Goal: Transaction & Acquisition: Book appointment/travel/reservation

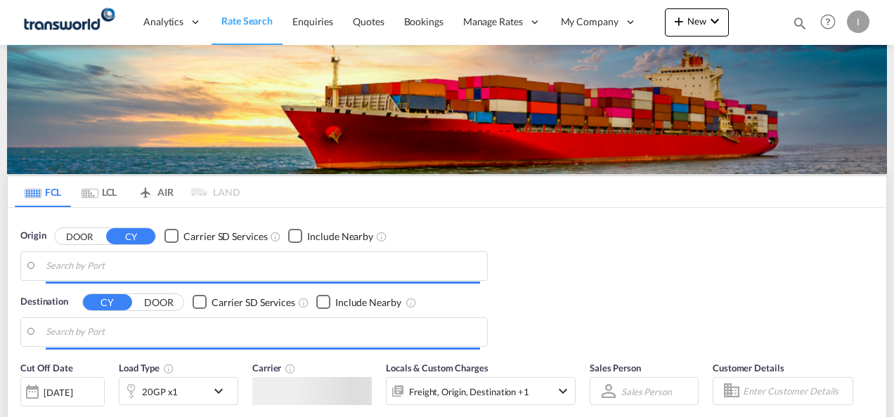
type input "Mundra, INMUN"
type input "[GEOGRAPHIC_DATA], [GEOGRAPHIC_DATA]"
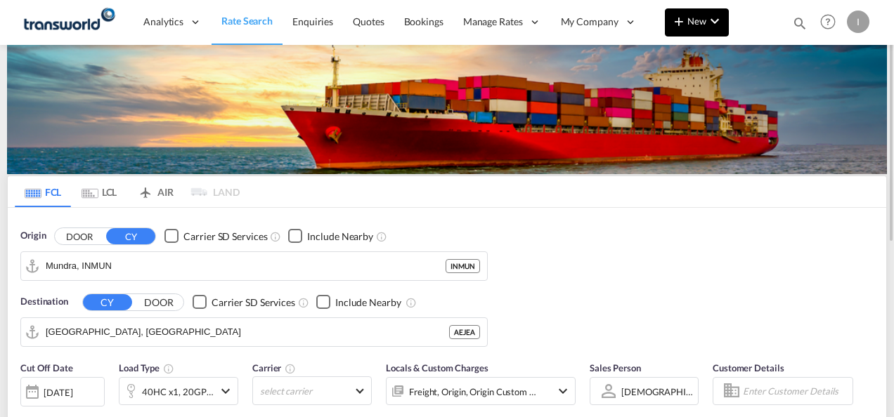
click at [676, 22] on md-icon "icon-plus 400-fg" at bounding box center [678, 21] width 17 height 17
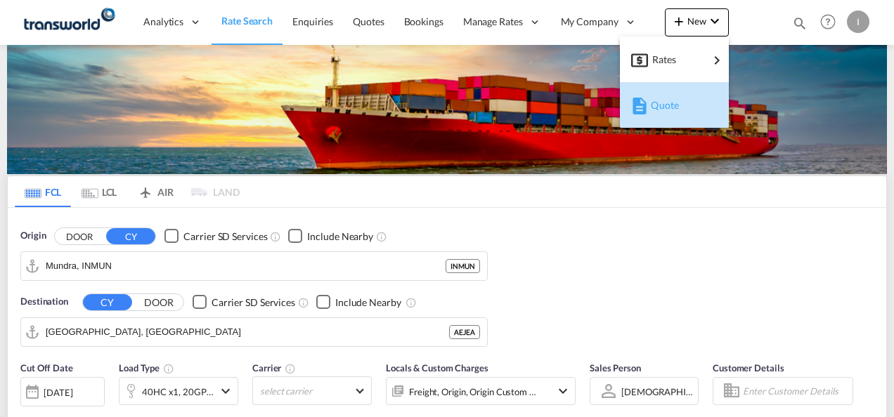
click at [656, 114] on span "Quote" at bounding box center [658, 105] width 15 height 28
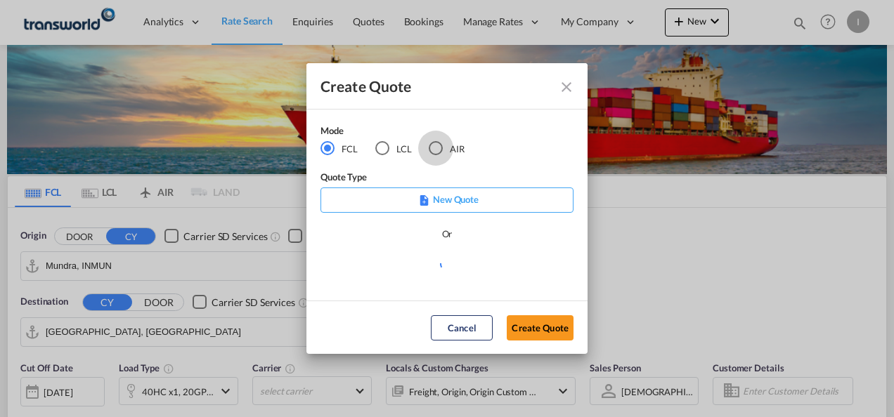
click at [437, 148] on div "AIR" at bounding box center [436, 148] width 14 height 14
click at [518, 320] on button "Create Quote" at bounding box center [540, 327] width 67 height 25
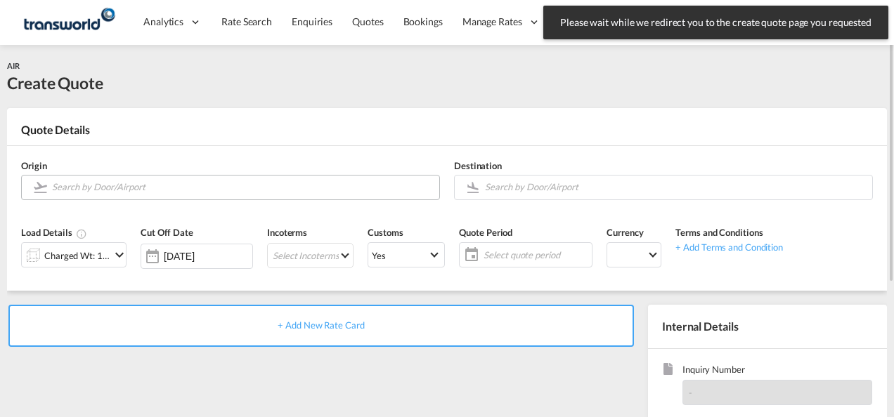
click at [250, 180] on input "Search by Door/Airport" at bounding box center [242, 187] width 380 height 25
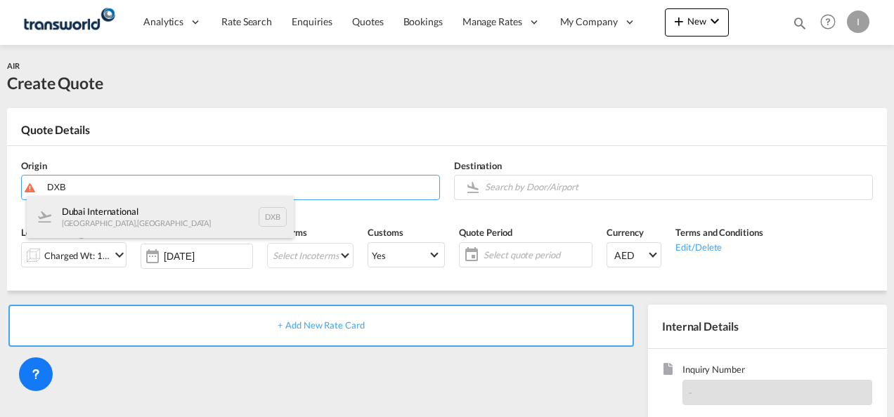
click at [195, 218] on div "Dubai International [GEOGRAPHIC_DATA] , [GEOGRAPHIC_DATA] DXB" at bounding box center [160, 217] width 267 height 42
type input "Dubai International, [GEOGRAPHIC_DATA], DXB"
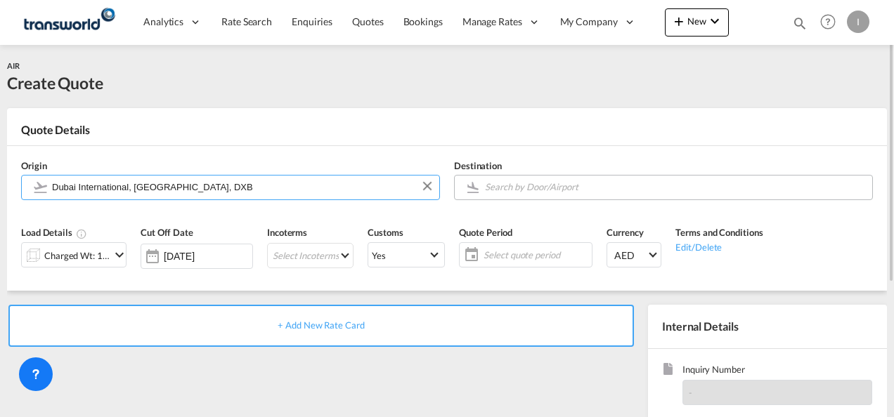
click at [489, 187] on input "Search by Door/Airport" at bounding box center [675, 187] width 380 height 25
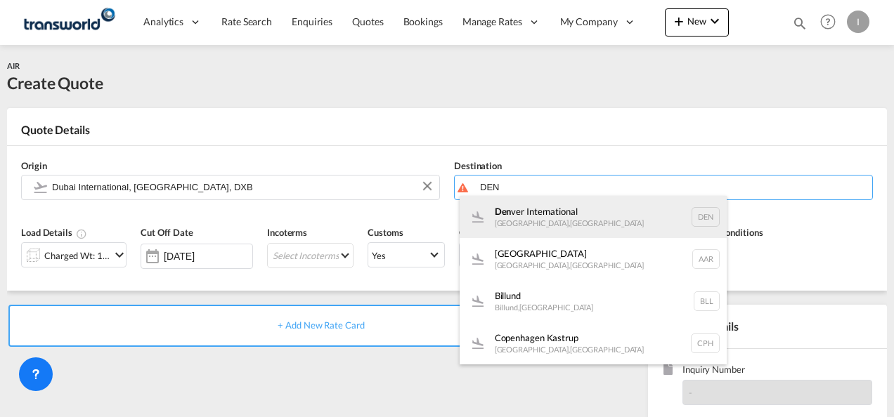
click at [519, 232] on div "Den ver International [GEOGRAPHIC_DATA] , [GEOGRAPHIC_DATA] DEN" at bounding box center [593, 217] width 267 height 42
type input "Denver International, [GEOGRAPHIC_DATA], [GEOGRAPHIC_DATA]"
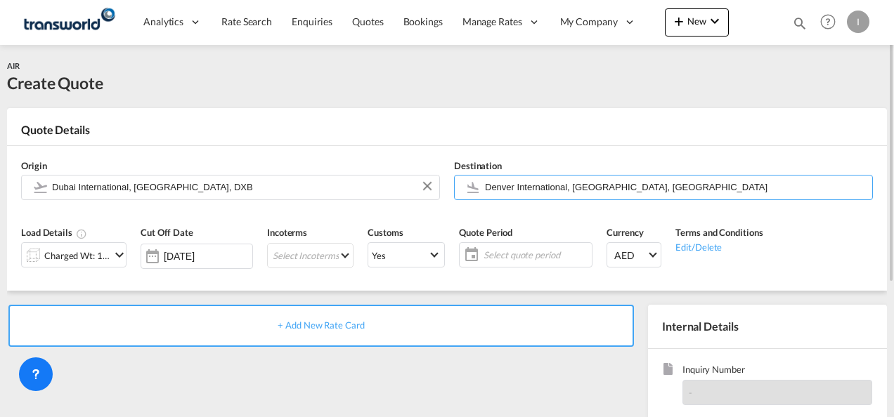
click at [102, 262] on div "Charged Wt: 1.00 KG" at bounding box center [77, 256] width 66 height 20
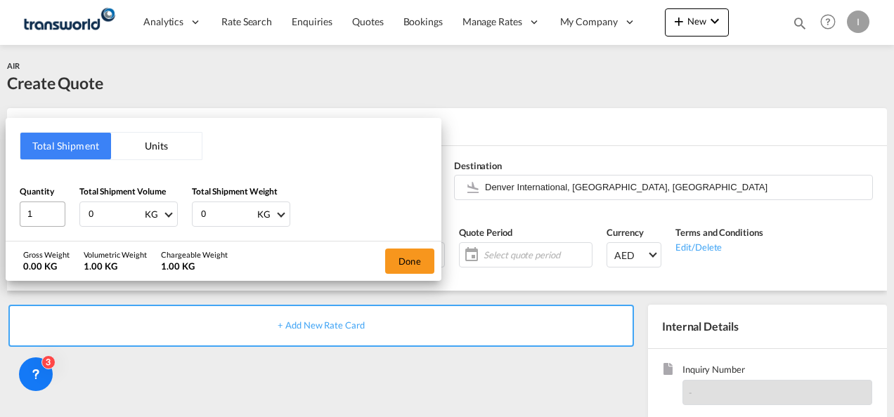
drag, startPoint x: 108, startPoint y: 207, endPoint x: 59, endPoint y: 214, distance: 48.9
click at [59, 214] on div "Quantity 1 Total Shipment Volume 0 KG CBM CFT KG LB Total Shipment Weight 0 KG …" at bounding box center [224, 206] width 408 height 42
type input "80"
type input "183"
click at [386, 260] on button "Done" at bounding box center [409, 261] width 49 height 25
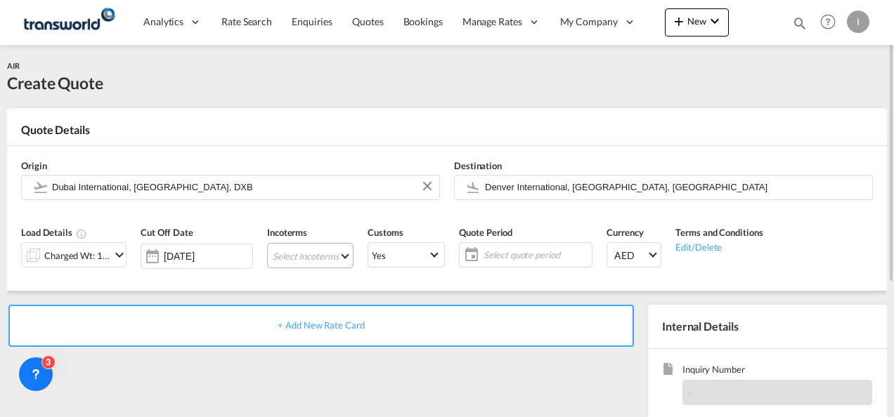
click at [306, 256] on md-select "Select Incoterms CPT - export Carrier Paid to CIF - import Cost,Insurance and F…" at bounding box center [310, 255] width 86 height 25
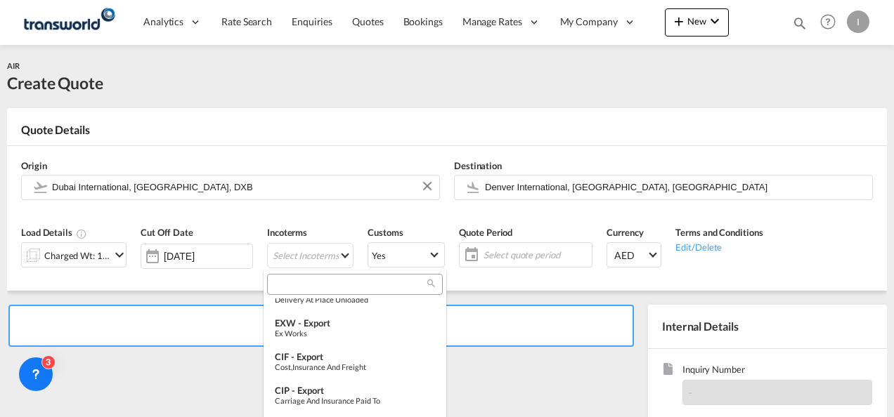
scroll to position [157, 0]
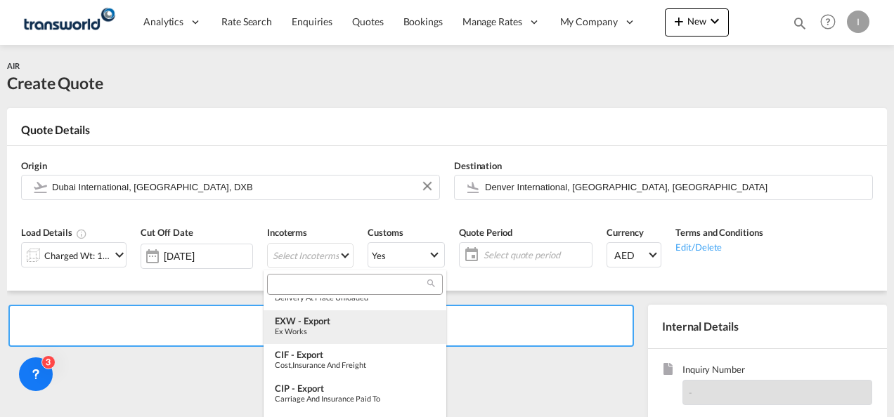
click at [341, 339] on md-option "EXW - export Ex Works" at bounding box center [354, 328] width 183 height 34
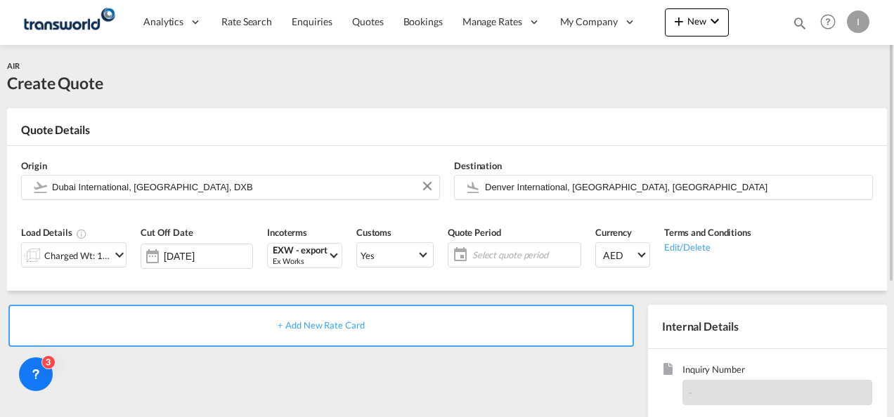
click at [492, 256] on span "Select quote period" at bounding box center [524, 255] width 105 height 13
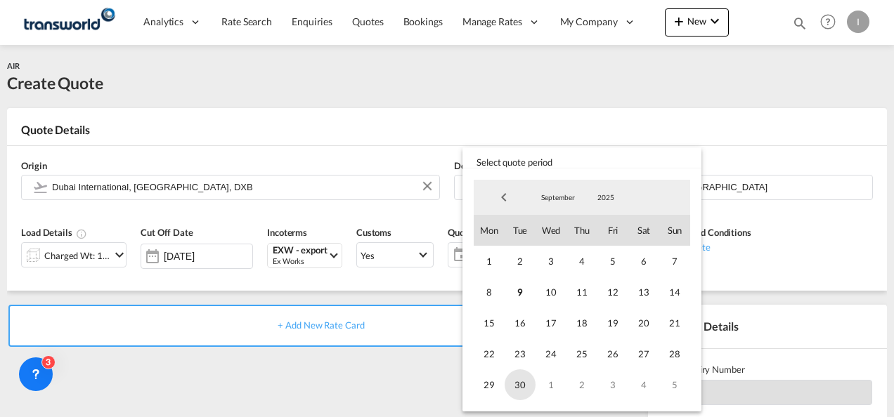
click at [520, 391] on span "30" at bounding box center [520, 385] width 31 height 31
click at [417, 393] on md-backdrop at bounding box center [447, 208] width 894 height 417
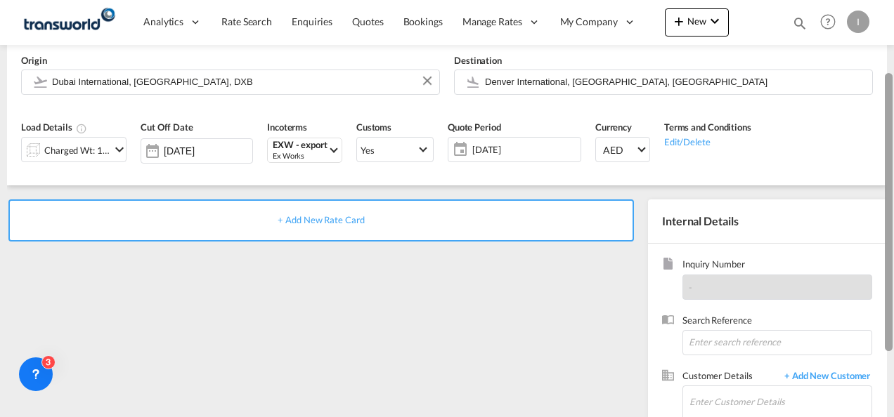
scroll to position [121, 0]
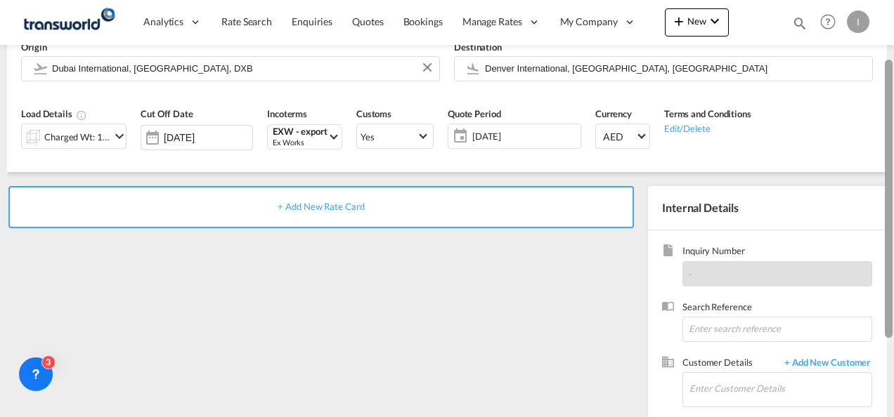
drag, startPoint x: 891, startPoint y: 244, endPoint x: 888, endPoint y: 325, distance: 81.6
click at [888, 325] on div at bounding box center [889, 199] width 8 height 278
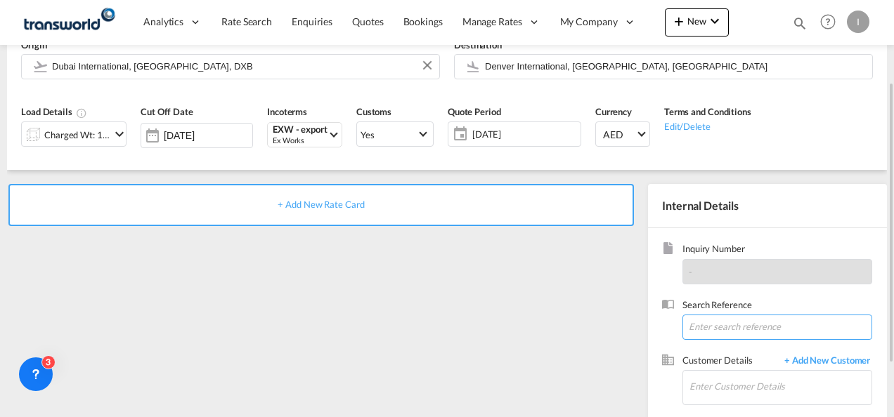
click at [694, 325] on input at bounding box center [777, 327] width 190 height 25
paste input "Air Freight : USD 6.51/Kg EXW : USD 450.00"
click at [682, 327] on input "Air Freight : USD 6.51/Kg EXW : USD 450.00" at bounding box center [777, 327] width 190 height 25
paste input "PO0066396"
type input "PO0066396"
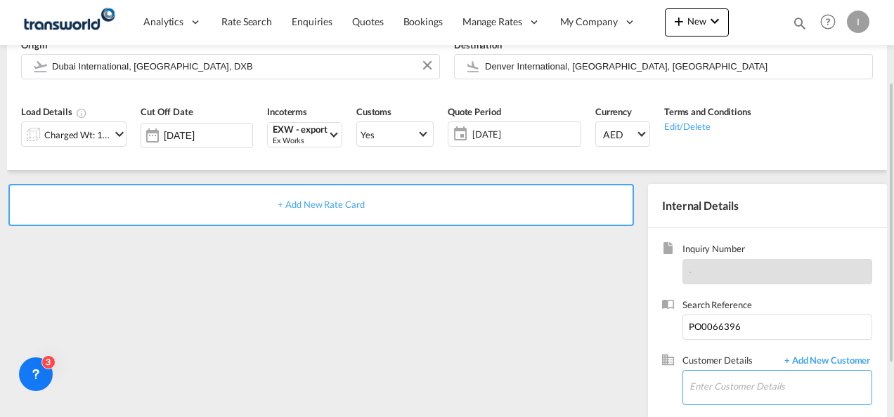
click at [695, 389] on input "Enter Customer Details" at bounding box center [780, 387] width 182 height 32
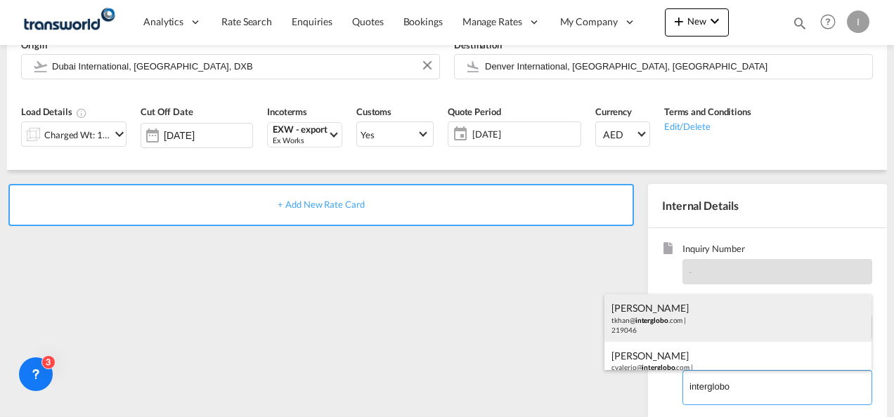
click at [642, 320] on div "[PERSON_NAME] [PERSON_NAME]@ interglobo .com | 219046" at bounding box center [737, 318] width 267 height 48
type input "INTERGLOBO INTERNATIONAL FREIGHT FORWARDERS, [PERSON_NAME], [PERSON_NAME][EMAIL…"
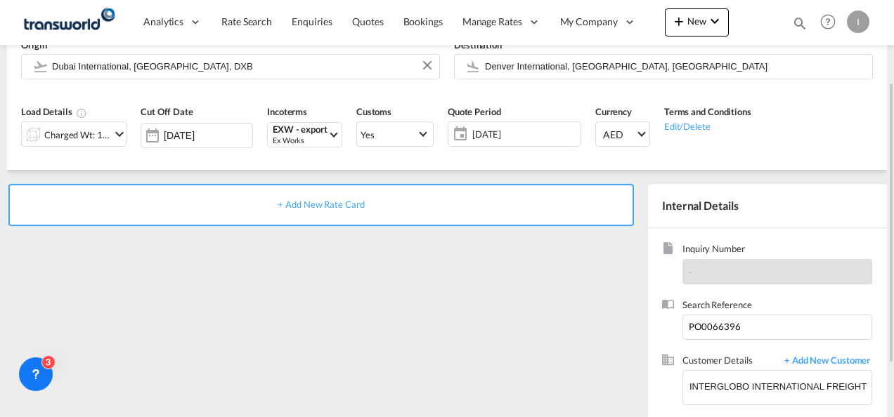
click at [337, 212] on div "+ Add New Rate Card" at bounding box center [320, 205] width 625 height 42
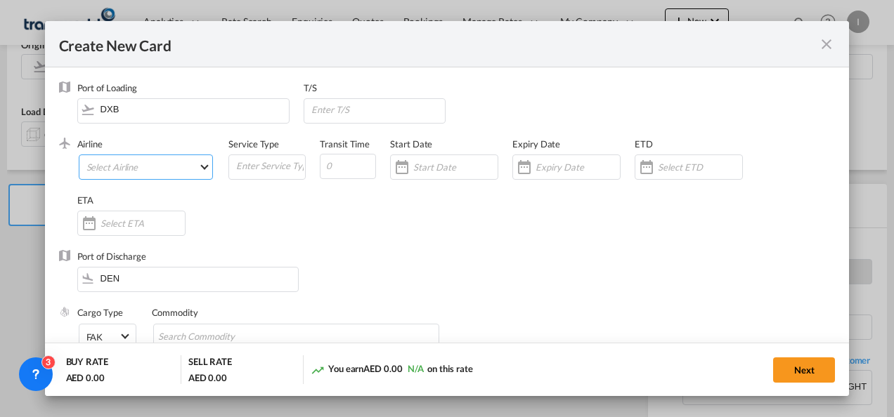
click at [134, 176] on md-select "Select Airline" at bounding box center [146, 167] width 135 height 25
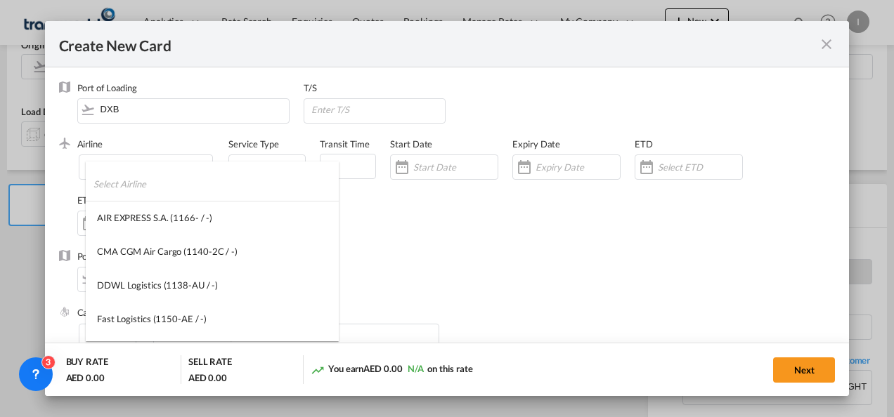
click at [121, 167] on input "search" at bounding box center [215, 184] width 245 height 34
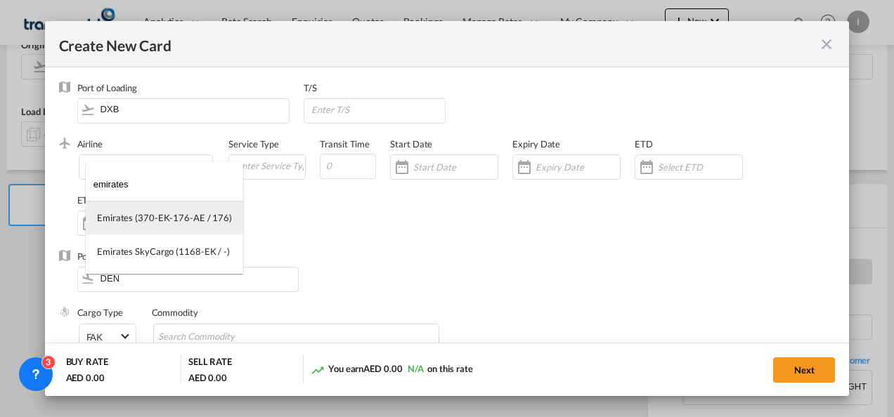
type input "emirates"
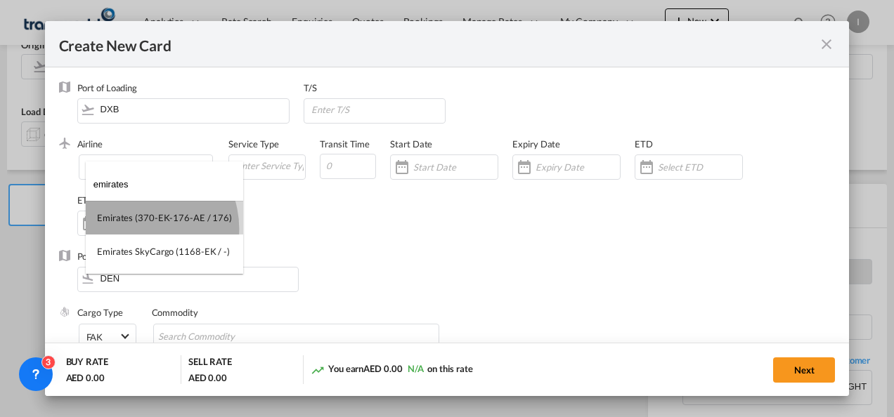
click at [138, 229] on md-option "Emirates (370-EK-176-AE / 176)" at bounding box center [164, 218] width 157 height 34
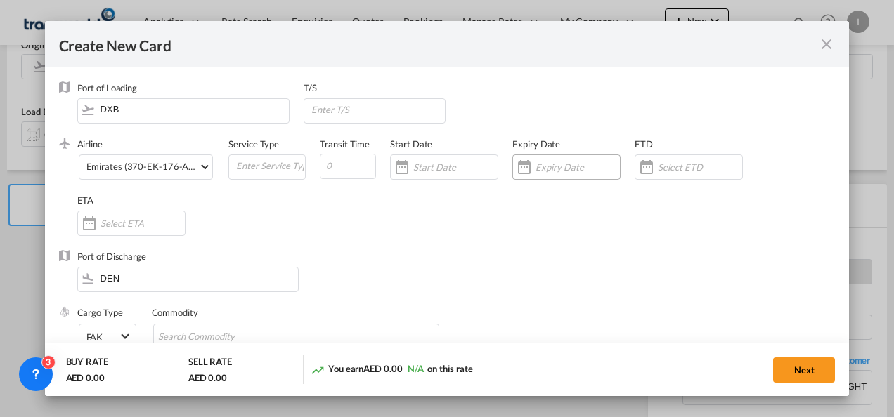
click at [543, 163] on input "Create New CardPort ..." at bounding box center [577, 167] width 84 height 11
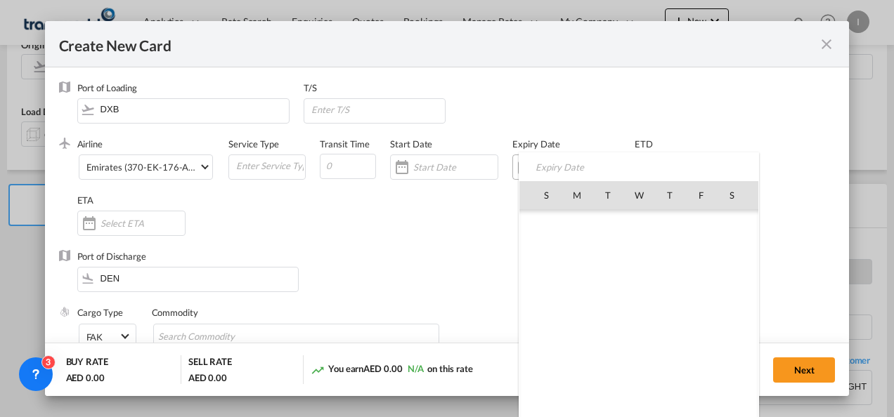
scroll to position [325488, 0]
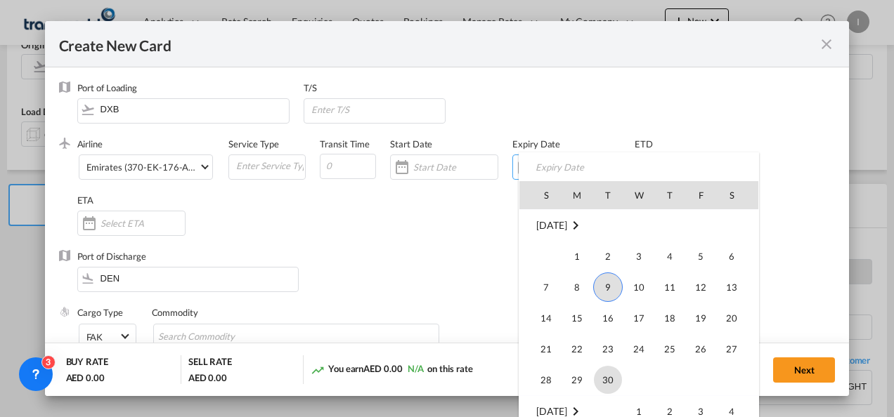
click at [611, 382] on span "30" at bounding box center [608, 380] width 28 height 28
type input "[DATE]"
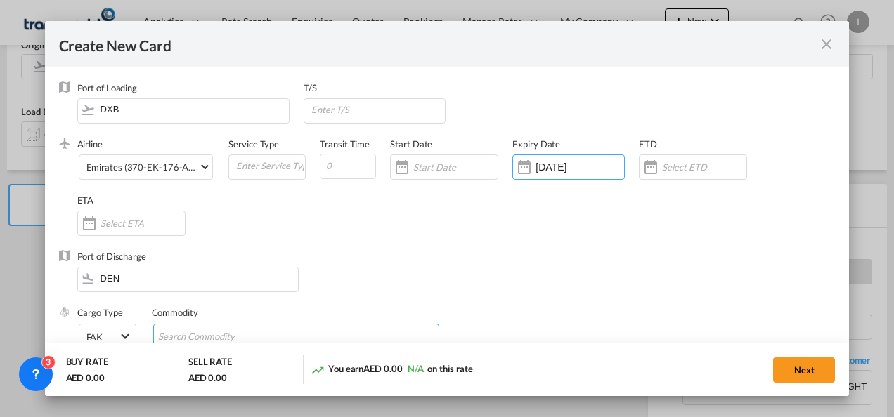
click at [247, 340] on input "Search Commodity" at bounding box center [222, 337] width 129 height 22
type input "General Cargo"
click at [422, 298] on div "Port of Discharge DEN" at bounding box center [447, 278] width 776 height 56
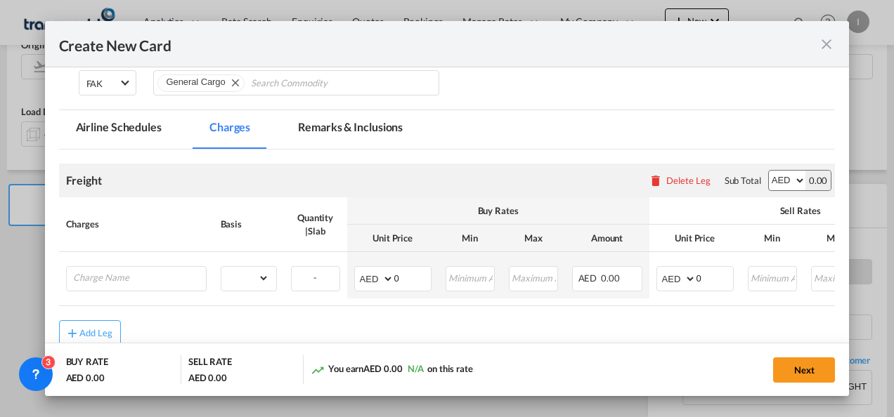
scroll to position [254, 0]
click at [126, 281] on input "Charge Name" at bounding box center [139, 276] width 133 height 21
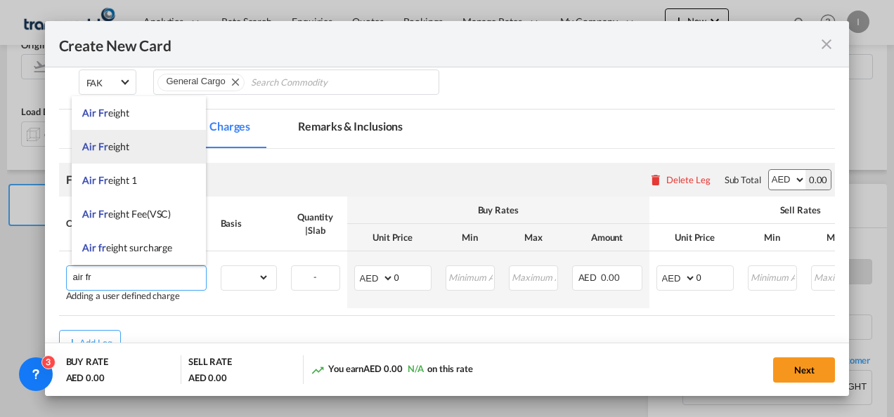
click at [122, 148] on span "Air Fr eight" at bounding box center [105, 147] width 47 height 12
type input "Air Freight"
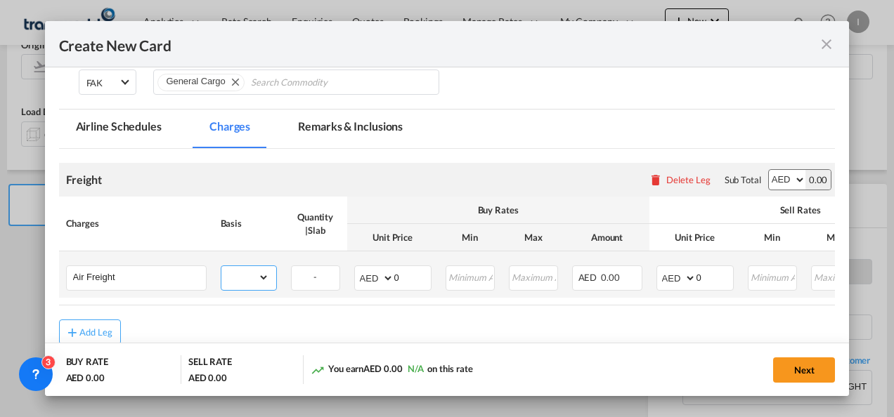
click at [242, 275] on select "gross_weight volumetric_weight per_shipment per_bl per_km % on air freight per_…" at bounding box center [245, 277] width 48 height 22
select select "chargeable_weight"
click at [221, 266] on select "gross_weight volumetric_weight per_shipment per_bl per_km % on air freight per_…" at bounding box center [245, 277] width 48 height 22
click at [407, 273] on input "0" at bounding box center [412, 276] width 37 height 21
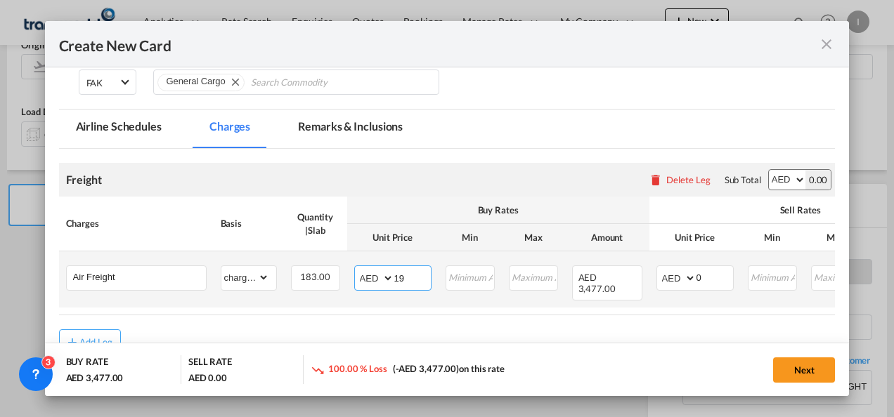
type input "19"
click at [671, 278] on select "AED AFN ALL AMD ANG AOA ARS AUD AWG AZN BAM BBD BDT BGN BHD BIF BMD BND BOB BRL…" at bounding box center [677, 278] width 37 height 20
select select "string:USD"
click at [659, 268] on select "AED AFN ALL AMD ANG AOA ARS AUD AWG AZN BAM BBD BDT BGN BHD BIF BMD BND BOB BRL…" at bounding box center [677, 278] width 37 height 20
drag, startPoint x: 704, startPoint y: 281, endPoint x: 687, endPoint y: 281, distance: 16.9
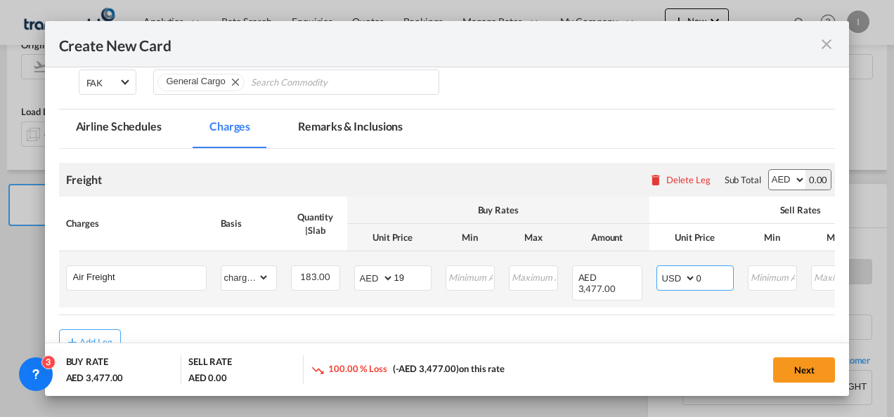
click at [687, 281] on md-input-container "AED AFN ALL AMD ANG AOA ARS AUD AWG AZN BAM BBD BDT BGN BHD BIF BMD BND BOB BRL…" at bounding box center [694, 278] width 77 height 25
type input "2"
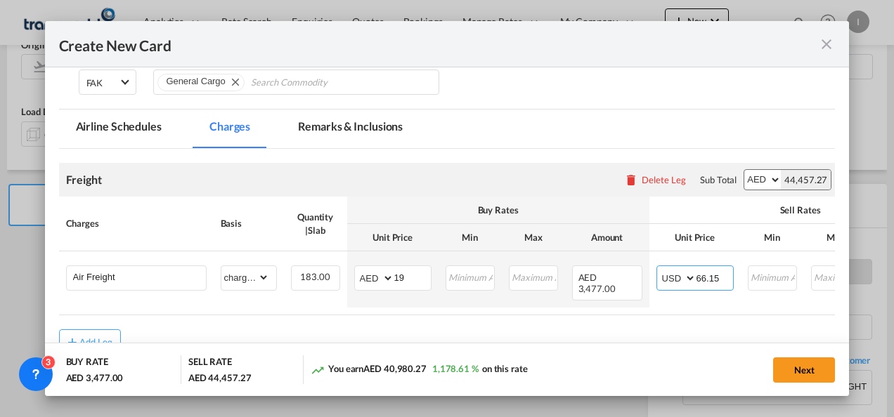
type input "66.15"
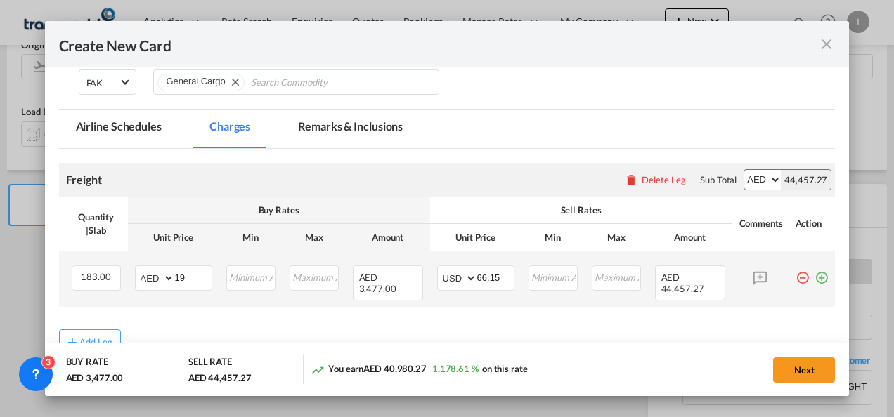
click at [814, 280] on md-icon "icon-plus-circle-outline green-400-fg" at bounding box center [821, 273] width 14 height 14
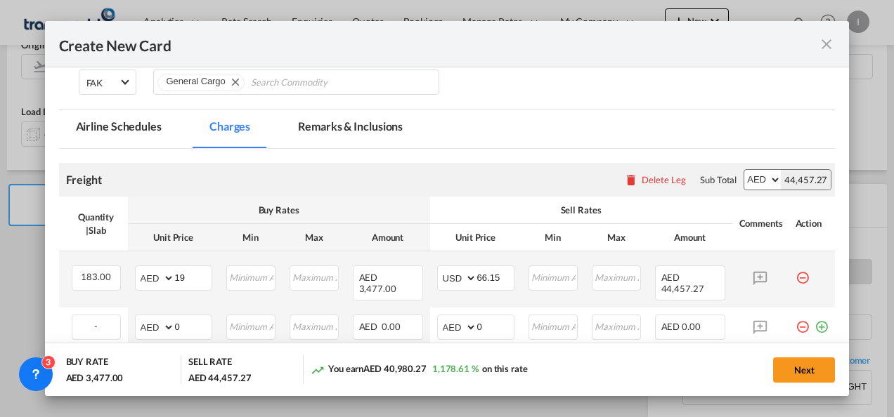
scroll to position [0, 0]
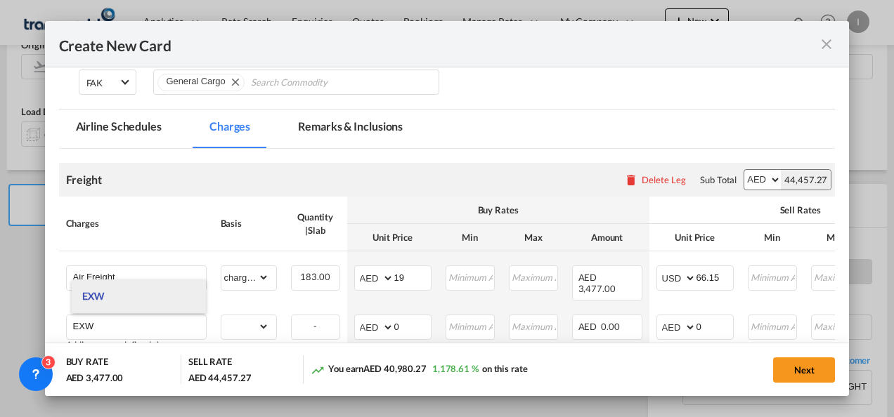
type input "EXW"
click at [101, 294] on span "EXW" at bounding box center [93, 296] width 22 height 12
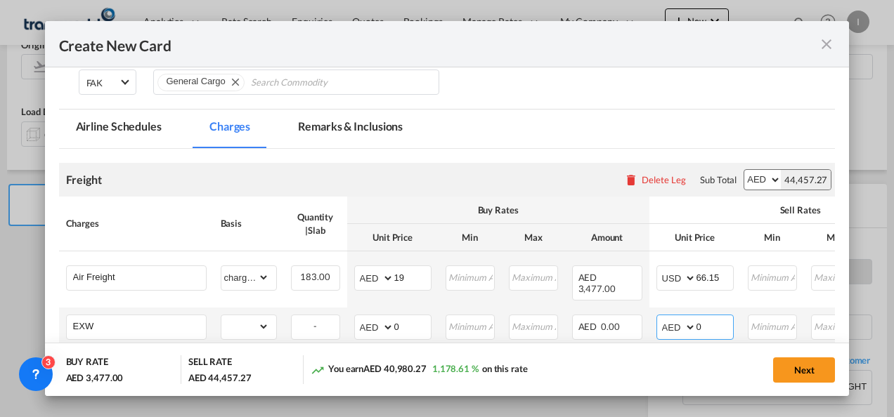
click at [664, 324] on select "AED AFN ALL AMD ANG AOA ARS AUD AWG AZN BAM BBD BDT BGN BHD BIF BMD BND BOB BRL…" at bounding box center [677, 328] width 37 height 20
select select "string:USD"
click at [659, 318] on select "AED AFN ALL AMD ANG AOA ARS AUD AWG AZN BAM BBD BDT BGN BHD BIF BMD BND BOB BRL…" at bounding box center [677, 328] width 37 height 20
click at [696, 329] on input "0" at bounding box center [714, 325] width 37 height 21
type input "450"
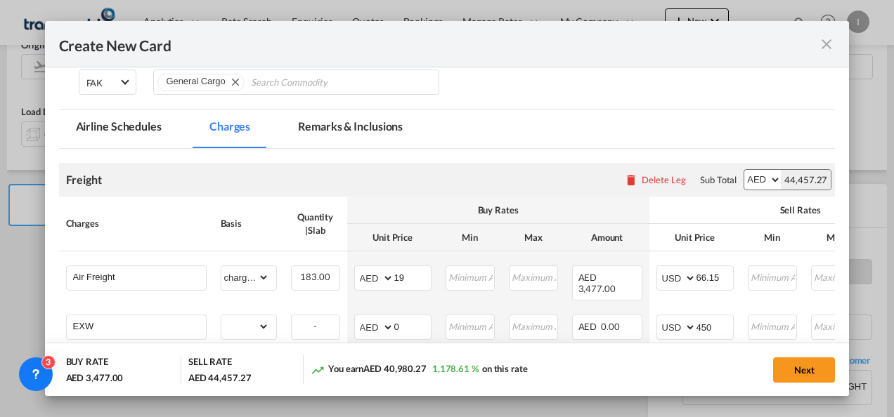
click at [395, 360] on div "You earn AED 40,980.27 1,178.61 % on this rate" at bounding box center [426, 370] width 230 height 29
click at [257, 326] on select "gross_weight volumetric_weight per_shipment per_bl per_km % on air freight per_…" at bounding box center [245, 326] width 48 height 22
select select "per_shipment"
click at [221, 315] on select "gross_weight volumetric_weight per_shipment per_bl per_km % on air freight per_…" at bounding box center [245, 326] width 48 height 22
click at [405, 327] on input "0" at bounding box center [412, 325] width 37 height 21
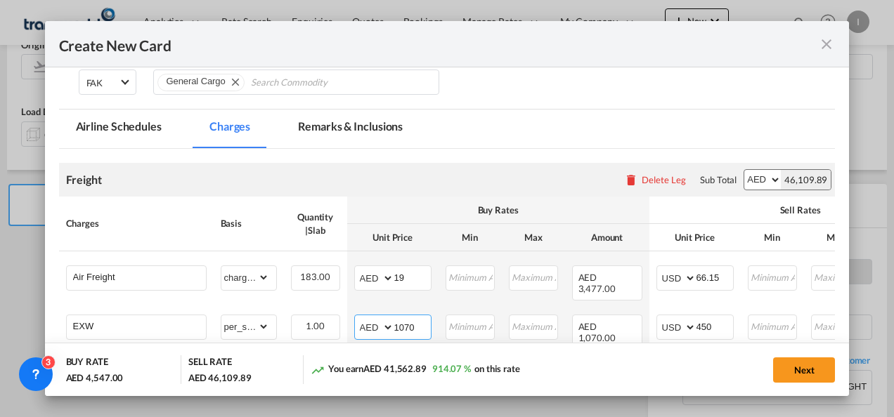
type input "1070"
click at [628, 367] on div "Next" at bounding box center [688, 370] width 294 height 29
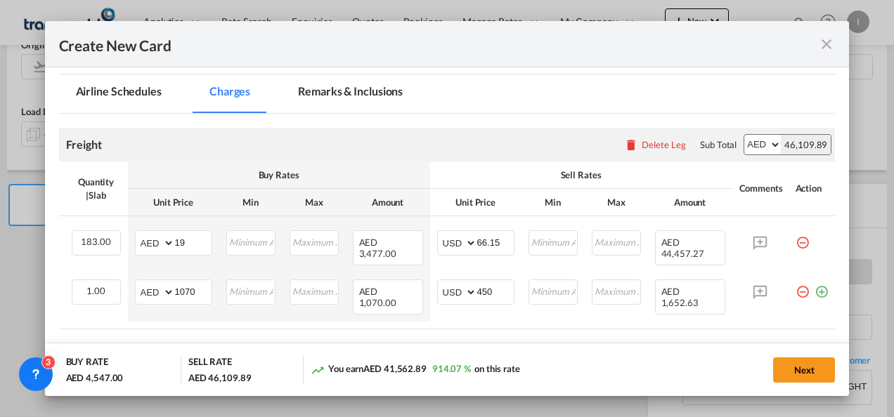
scroll to position [0, 230]
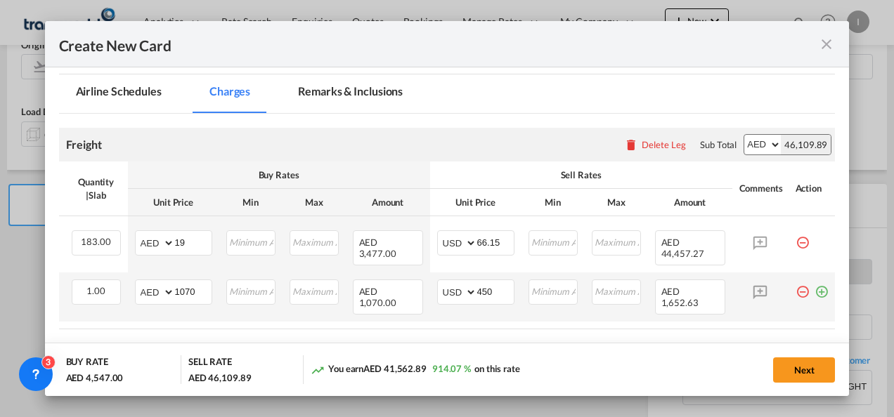
click at [814, 291] on md-icon "icon-plus-circle-outline green-400-fg" at bounding box center [821, 287] width 14 height 14
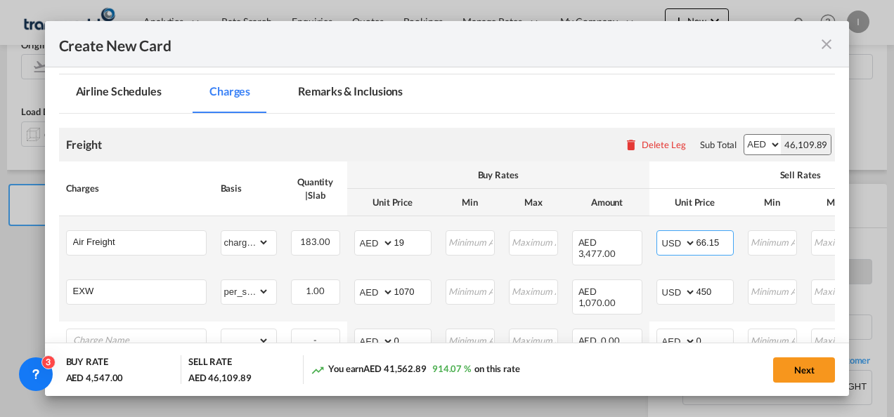
click at [696, 246] on input "66.15" at bounding box center [714, 241] width 37 height 21
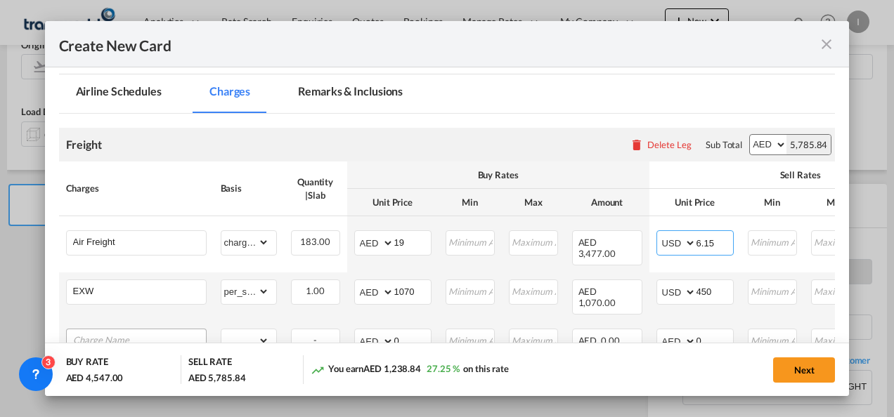
type input "6.15"
click at [151, 330] on input "Charge Name" at bounding box center [139, 340] width 133 height 21
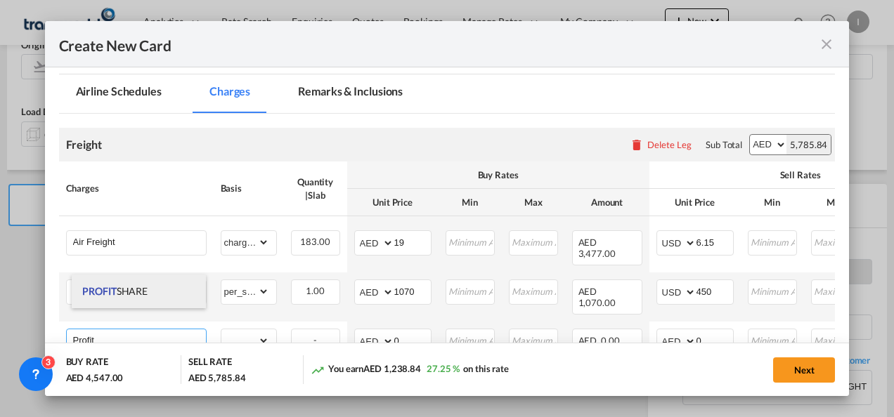
click at [142, 298] on li "PROFIT SHARE" at bounding box center [139, 292] width 134 height 34
type input "PROFIT SHARE"
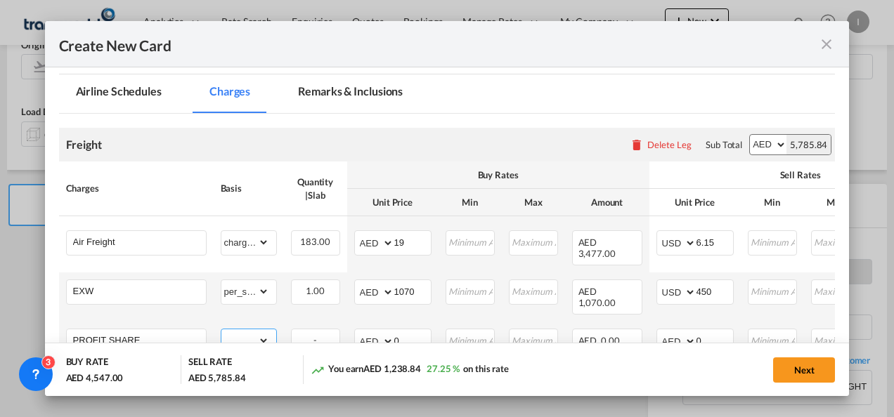
click at [249, 330] on select "gross_weight volumetric_weight per_shipment per_bl per_km % on air freight per_…" at bounding box center [245, 341] width 48 height 22
select select "per_shipment"
click at [221, 330] on select "gross_weight volumetric_weight per_shipment per_bl per_km % on air freight per_…" at bounding box center [245, 341] width 48 height 22
click at [661, 332] on select "AED AFN ALL AMD ANG AOA ARS AUD AWG AZN BAM BBD BDT BGN BHD BIF BMD BND BOB BRL…" at bounding box center [677, 342] width 37 height 20
select select "string:USD"
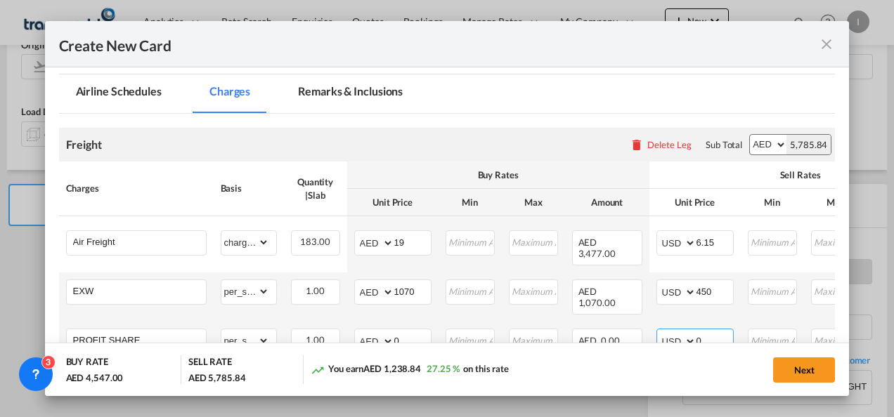
click at [659, 332] on select "AED AFN ALL AMD ANG AOA ARS AUD AWG AZN BAM BBD BDT BGN BHD BIF BMD BND BOB BRL…" at bounding box center [677, 342] width 37 height 20
click at [714, 330] on input "0" at bounding box center [714, 340] width 37 height 21
type input "75"
click at [591, 384] on div "Next" at bounding box center [688, 370] width 294 height 29
click at [809, 375] on button "Next" at bounding box center [804, 370] width 62 height 25
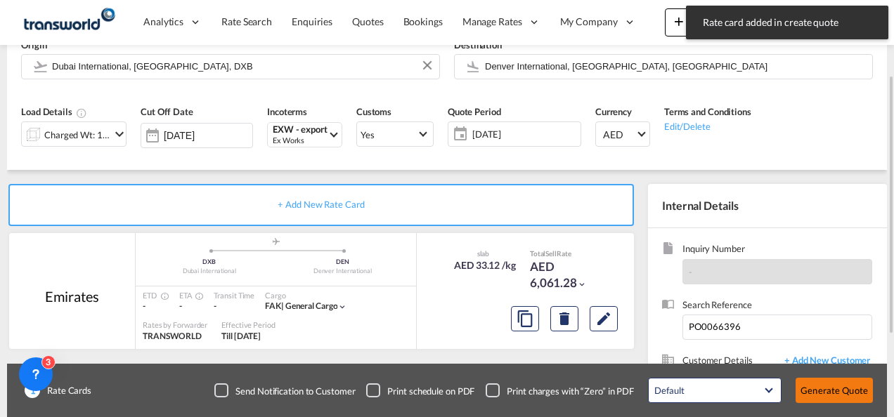
click at [813, 395] on button "Generate Quote" at bounding box center [833, 390] width 77 height 25
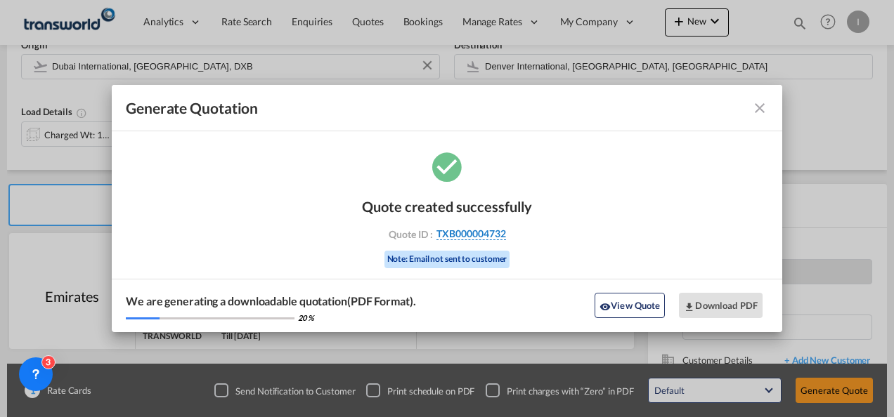
click at [496, 235] on span "TXB000004732" at bounding box center [471, 234] width 70 height 13
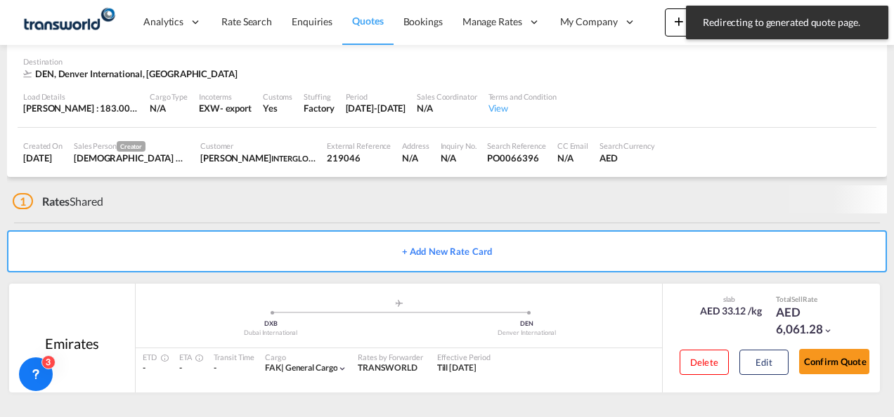
scroll to position [94, 0]
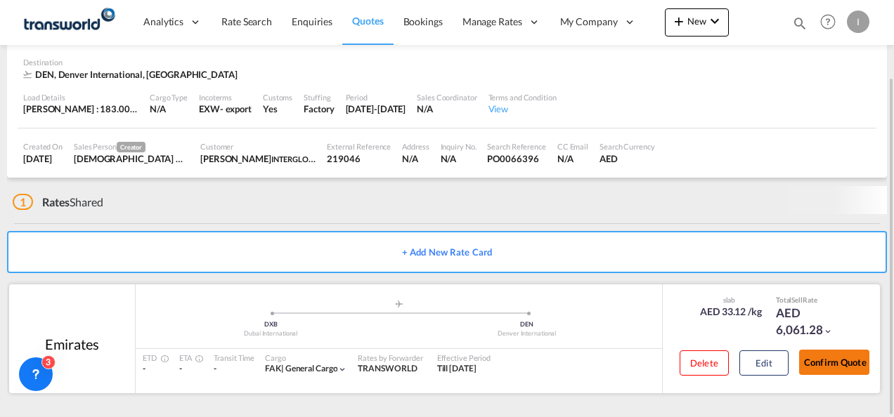
click at [825, 358] on button "Confirm Quote" at bounding box center [834, 362] width 70 height 25
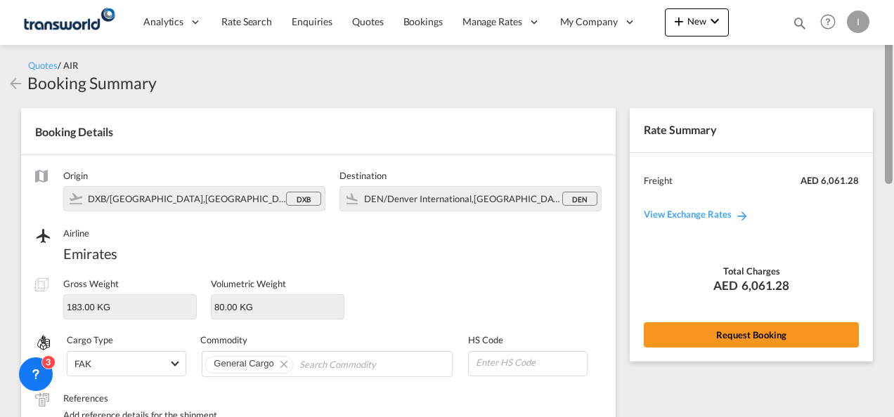
drag, startPoint x: 884, startPoint y: 353, endPoint x: 896, endPoint y: 89, distance: 263.8
click at [893, 89] on html "Analytics Reports Dashboard Rate Search Enquiries Quotes" at bounding box center [447, 208] width 894 height 417
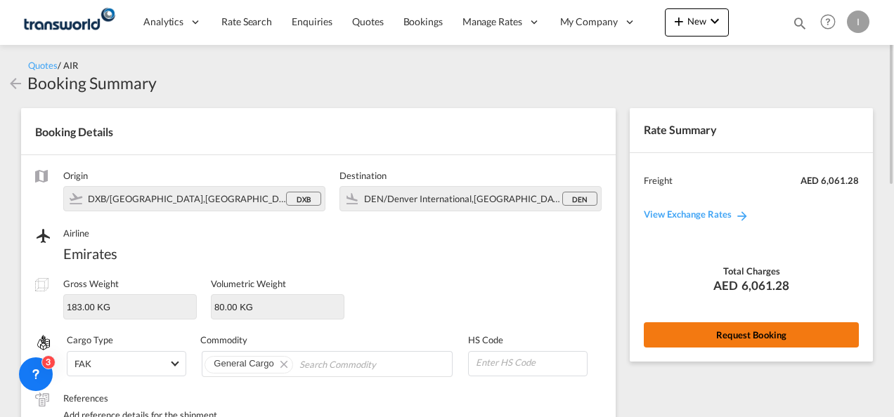
click at [764, 326] on button "Request Booking" at bounding box center [751, 335] width 215 height 25
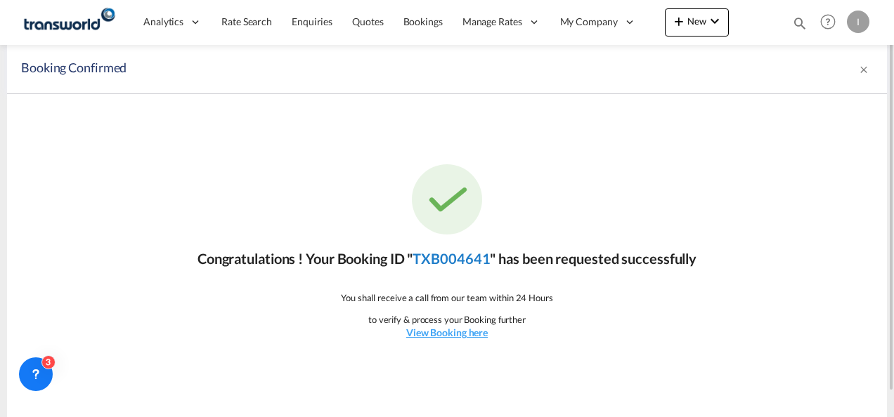
click at [458, 256] on link "TXB004641" at bounding box center [450, 258] width 77 height 17
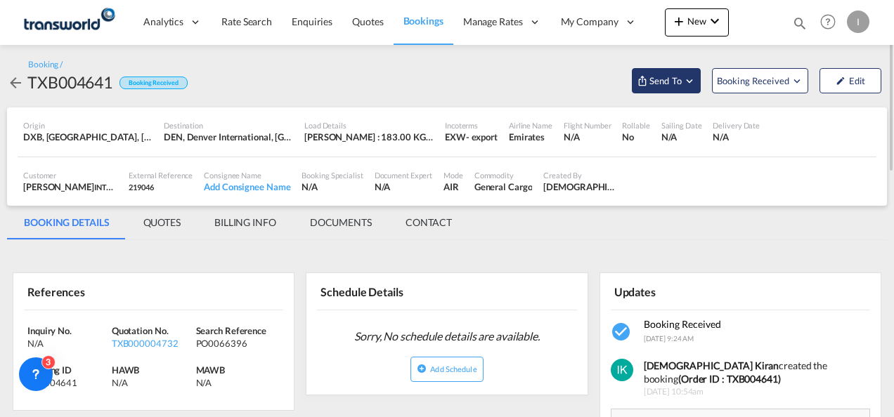
click at [665, 84] on span "Send To" at bounding box center [665, 81] width 35 height 14
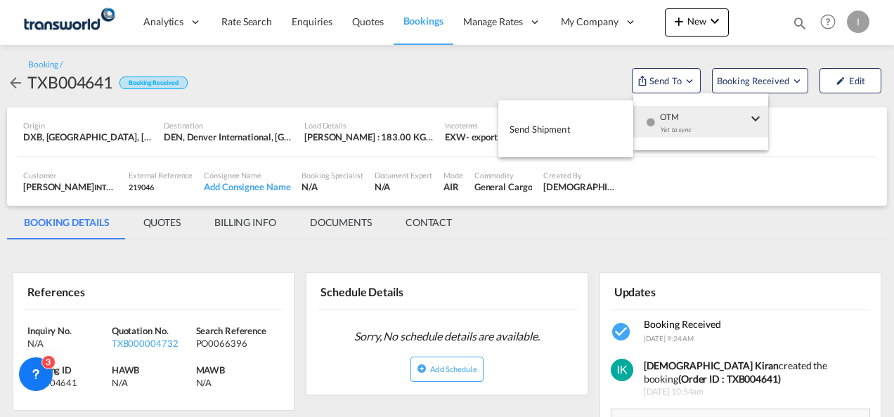
click at [590, 121] on button "Send Shipment" at bounding box center [565, 129] width 135 height 32
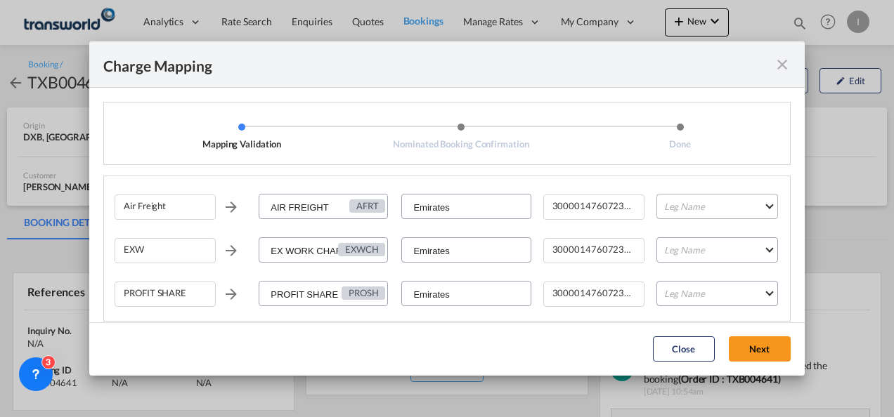
click at [669, 209] on md-select "Leg Name HANDLING ORIGIN HANDLING DESTINATION OTHERS TL PICK UP CUSTOMS ORIGIN …" at bounding box center [717, 206] width 122 height 25
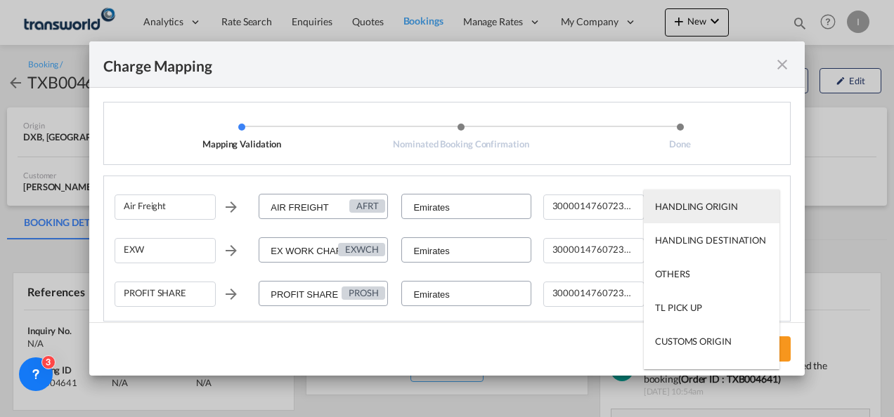
scroll to position [90, 0]
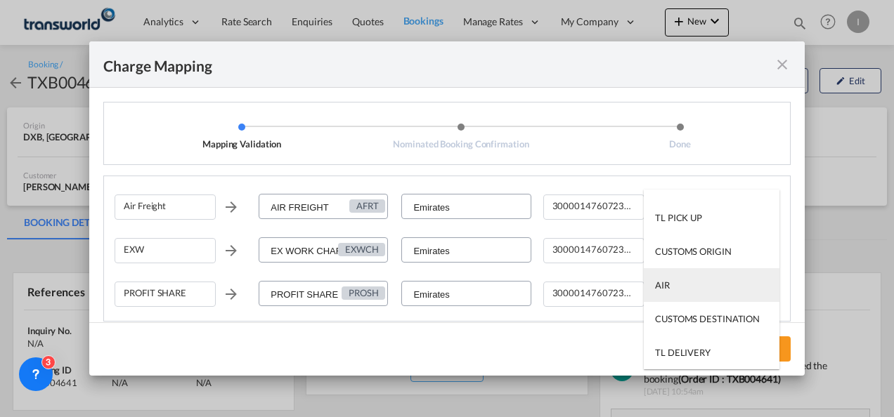
click at [703, 291] on md-option "AIR" at bounding box center [712, 285] width 136 height 34
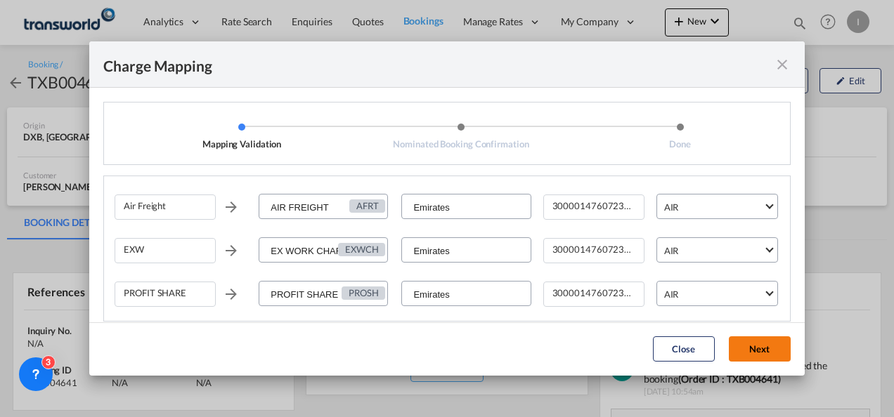
click at [743, 343] on button "Next" at bounding box center [760, 349] width 62 height 25
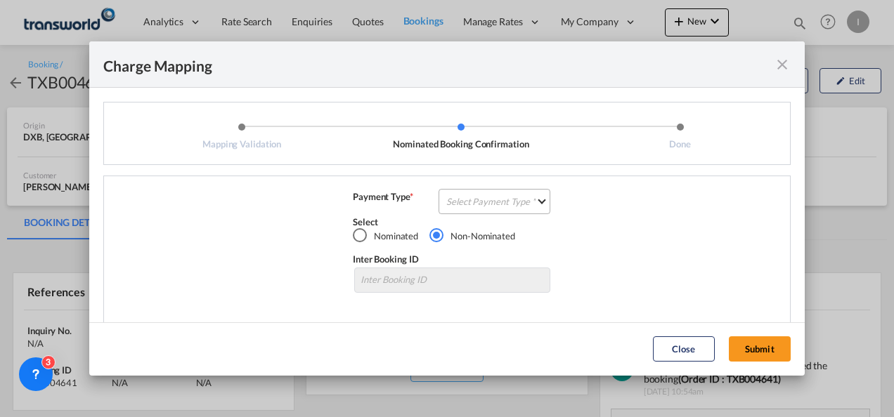
click at [514, 206] on md-select "Select Payment Type COLLECT PREPAID" at bounding box center [494, 201] width 112 height 25
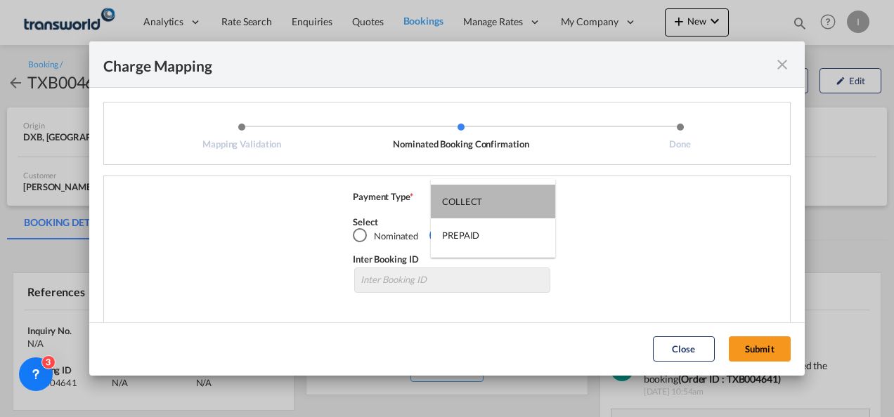
click at [514, 206] on md-option "COLLECT" at bounding box center [493, 202] width 124 height 34
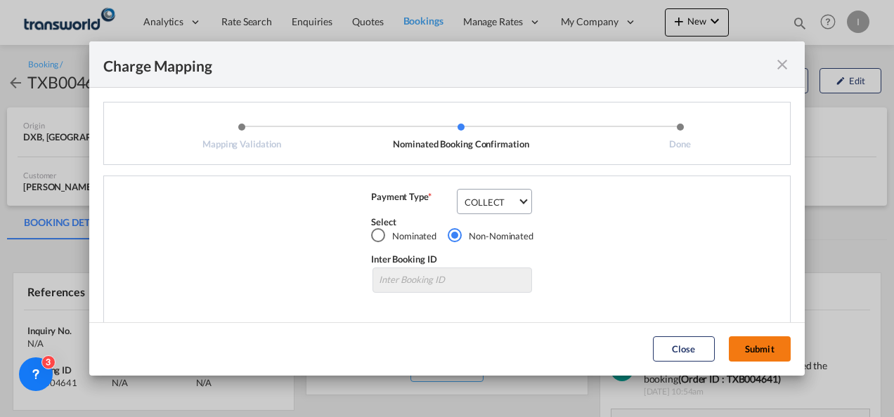
click at [769, 353] on button "Submit" at bounding box center [760, 349] width 62 height 25
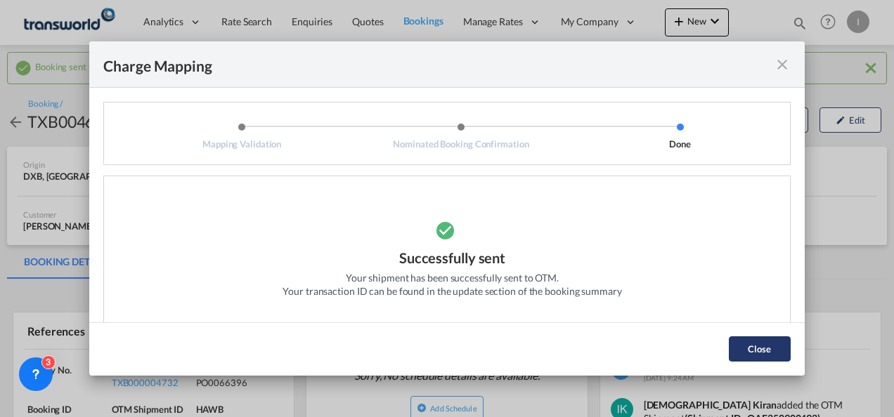
click at [741, 356] on button "Close" at bounding box center [760, 349] width 62 height 25
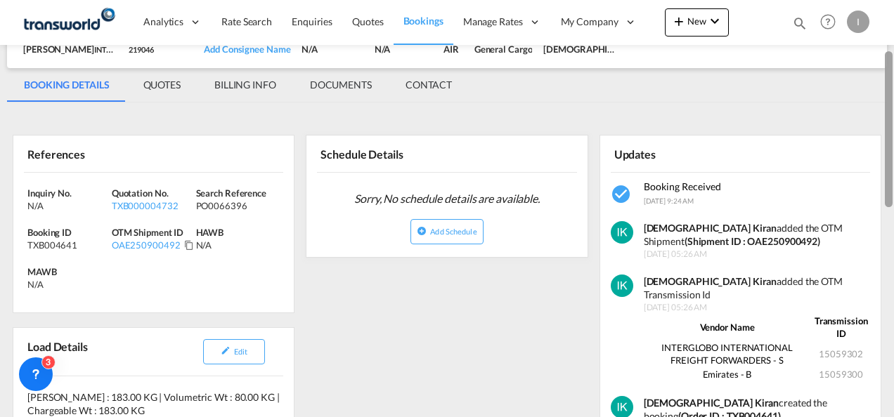
scroll to position [190, 0]
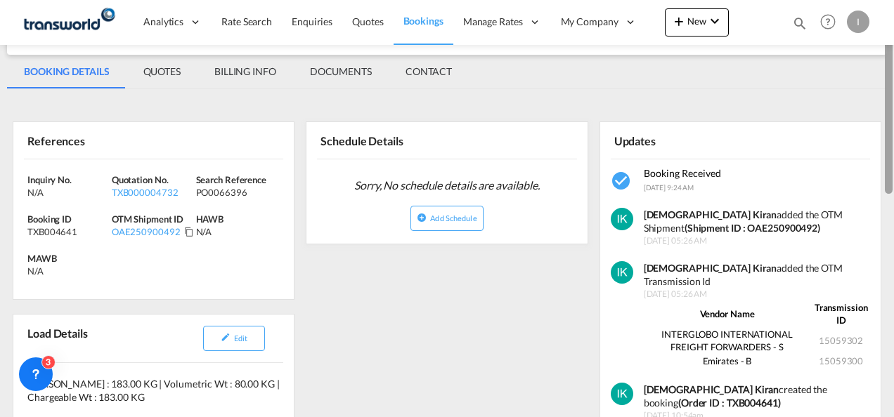
drag, startPoint x: 891, startPoint y: 123, endPoint x: 889, endPoint y: 195, distance: 71.7
click at [889, 194] on div at bounding box center [889, 116] width 8 height 156
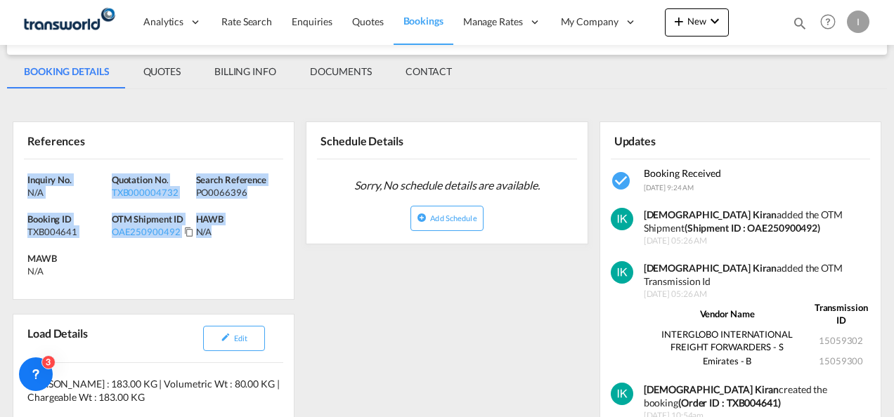
drag, startPoint x: 253, startPoint y: 242, endPoint x: -3, endPoint y: 175, distance: 264.5
click at [0, 175] on html "Analytics Reports Dashboard Rate Search Enquiries Quotes" at bounding box center [447, 208] width 894 height 417
copy div "Inquiry No. N/A Quotation No. TXB000004732 Search Reference PO0066396 Booking I…"
